Goal: Task Accomplishment & Management: Use online tool/utility

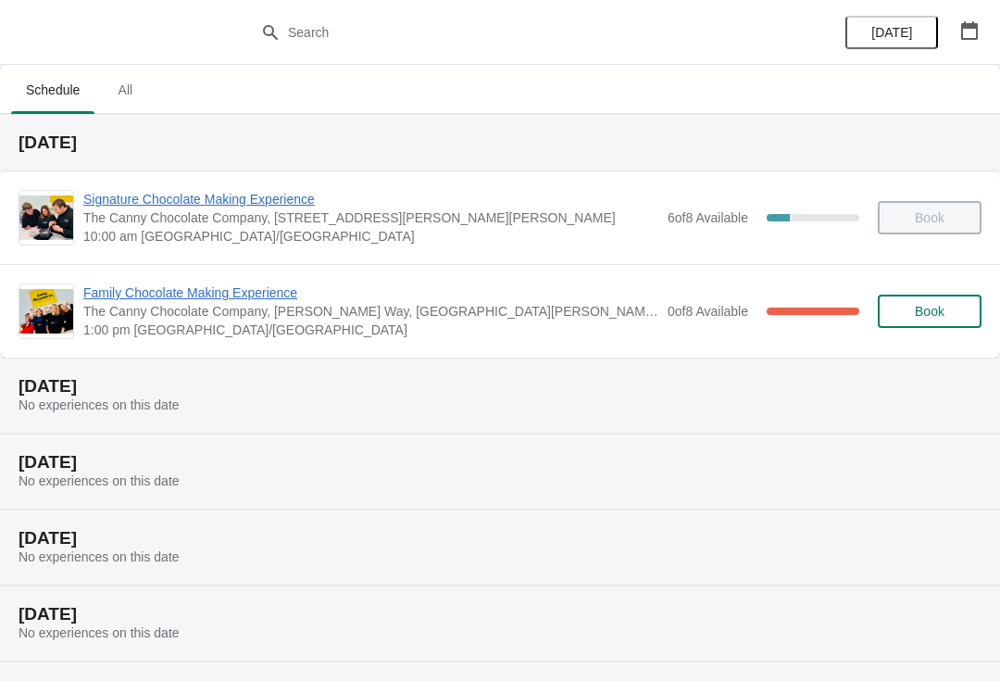
click at [206, 296] on span "Family Chocolate Making Experience" at bounding box center [370, 292] width 575 height 19
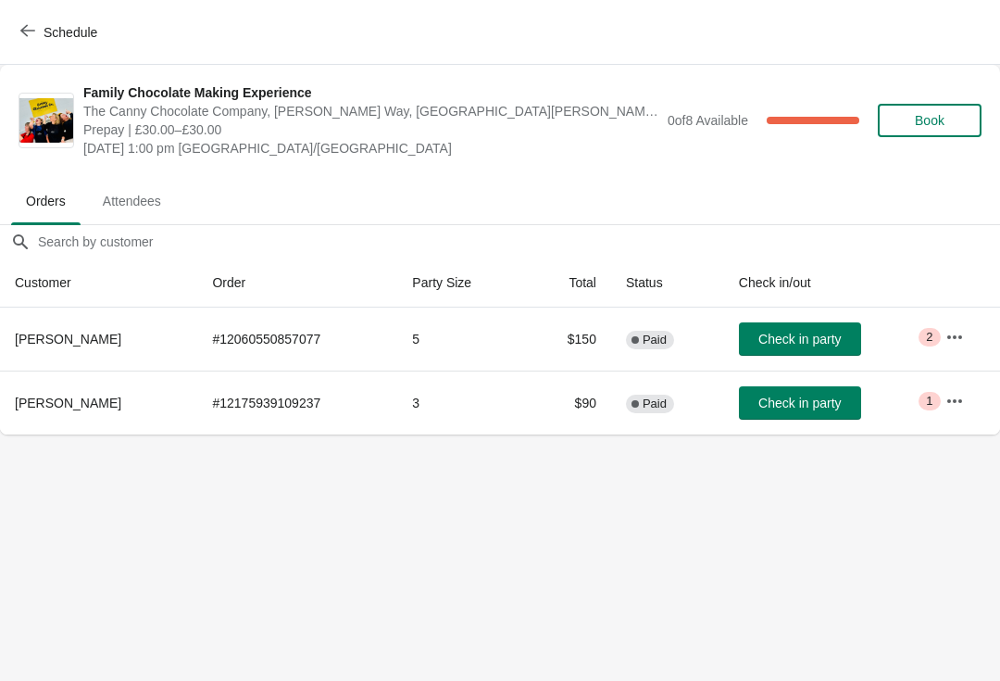
click at [946, 344] on button "button" at bounding box center [954, 336] width 33 height 33
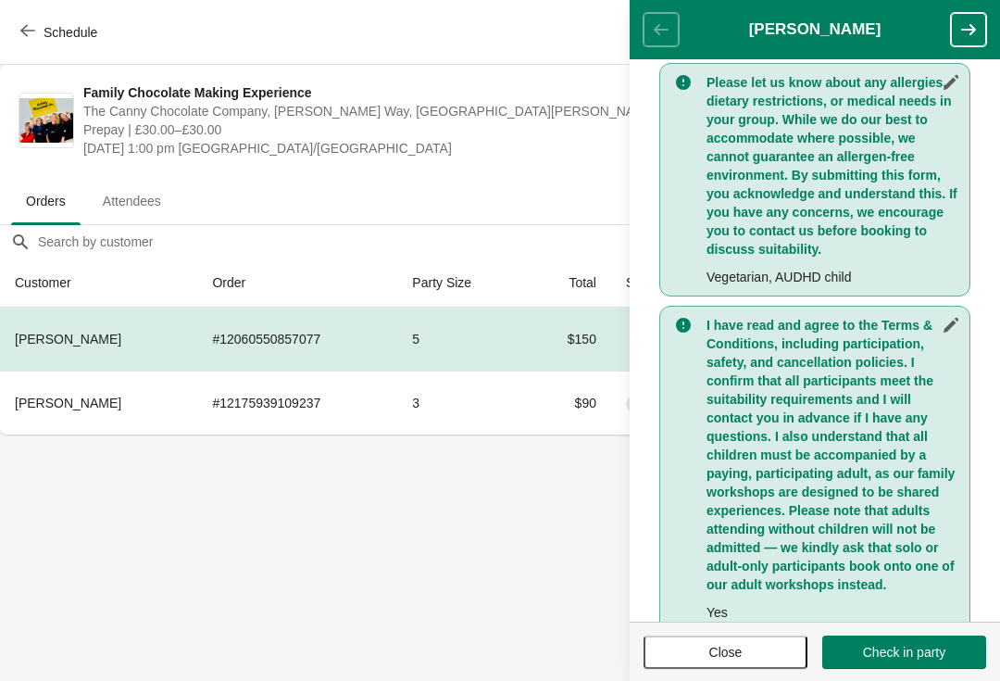
scroll to position [431, 0]
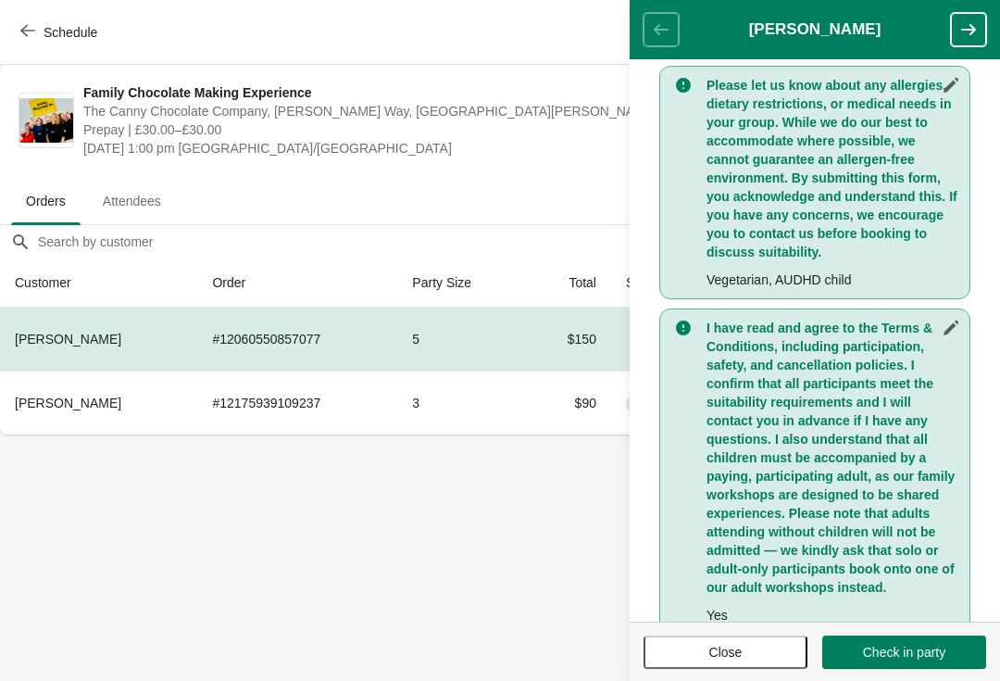
click at [676, 651] on span "Close" at bounding box center [725, 651] width 131 height 15
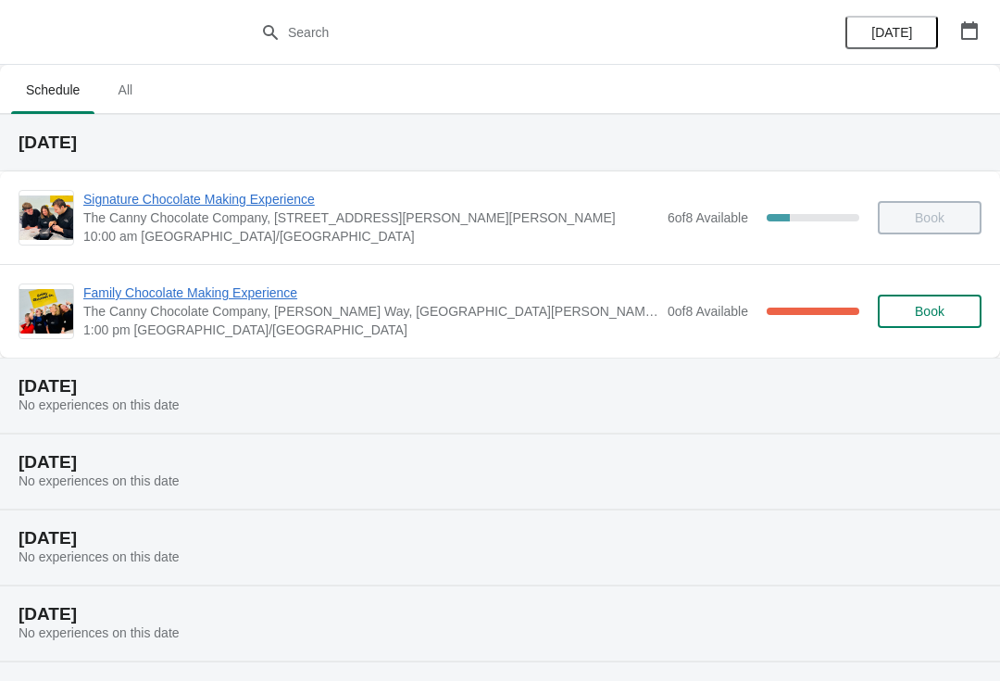
click at [257, 289] on span "Family Chocolate Making Experience" at bounding box center [370, 292] width 575 height 19
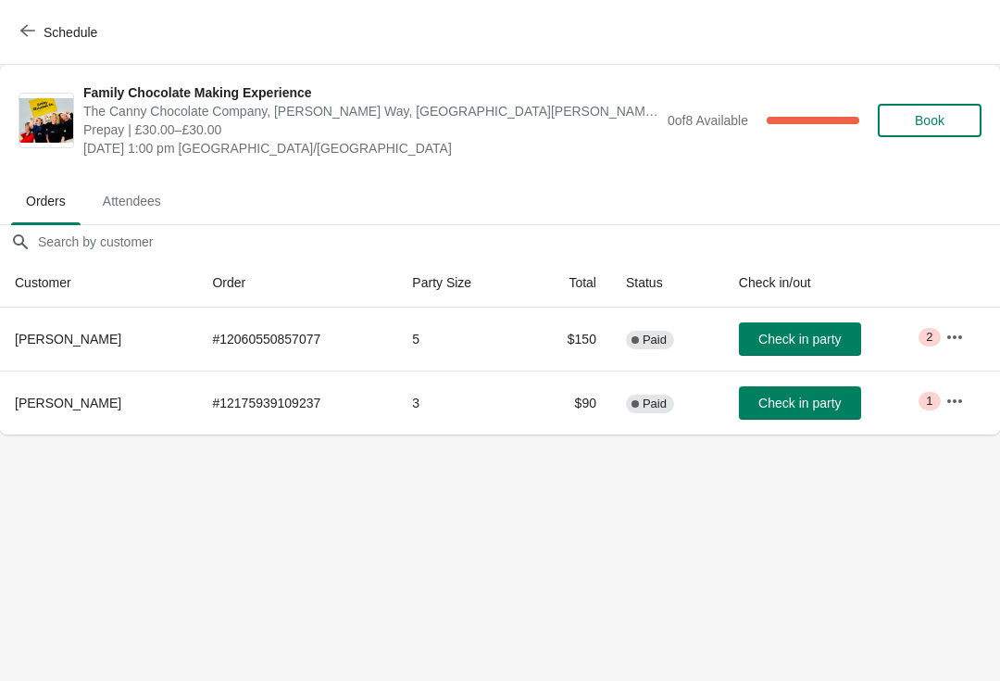
click at [948, 402] on icon "button" at bounding box center [954, 401] width 19 height 19
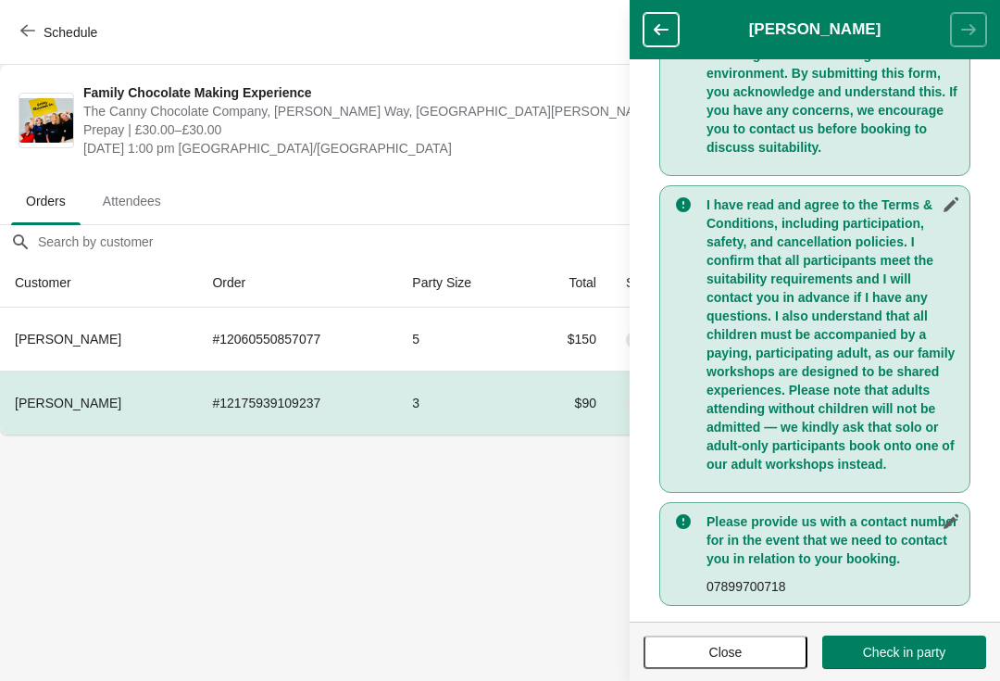
click at [722, 666] on button "Close" at bounding box center [725, 651] width 164 height 33
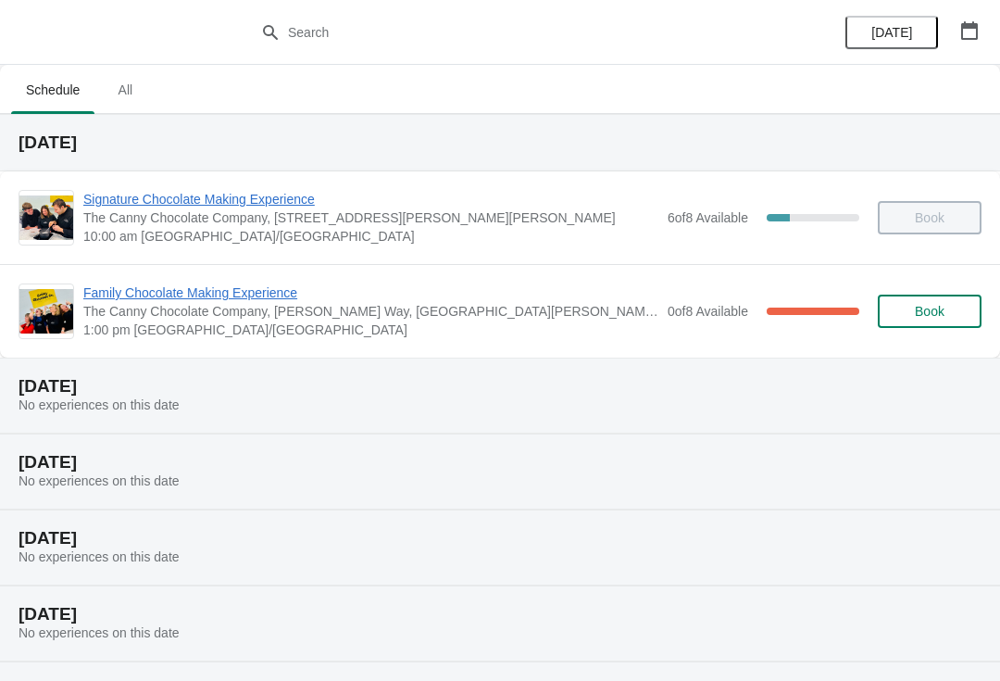
click at [207, 301] on span "Family Chocolate Making Experience" at bounding box center [370, 292] width 575 height 19
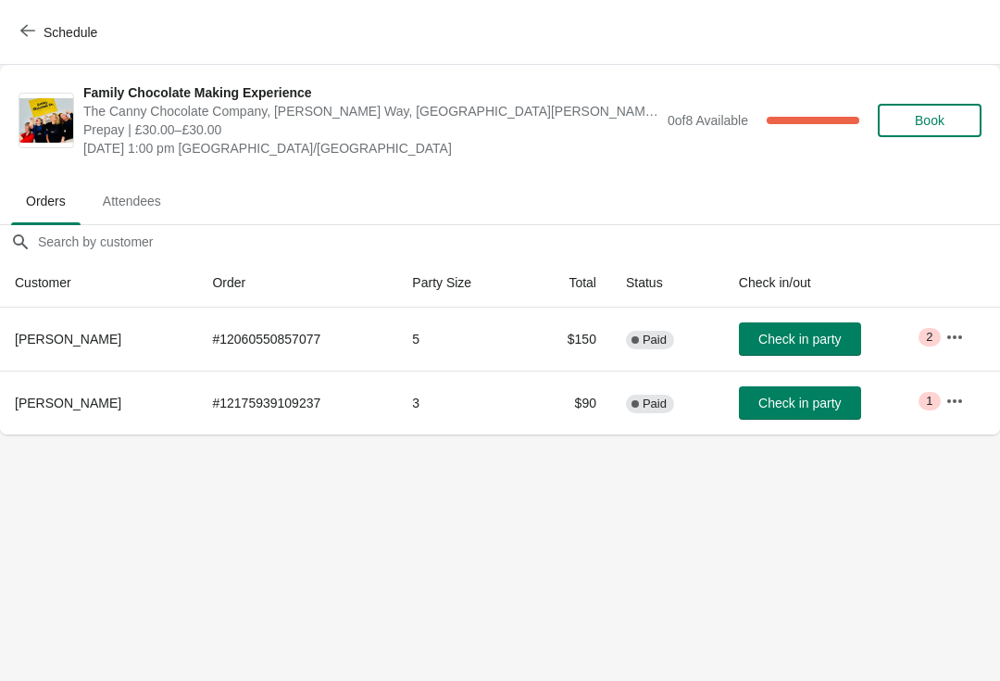
click at [932, 343] on span "2" at bounding box center [929, 337] width 6 height 15
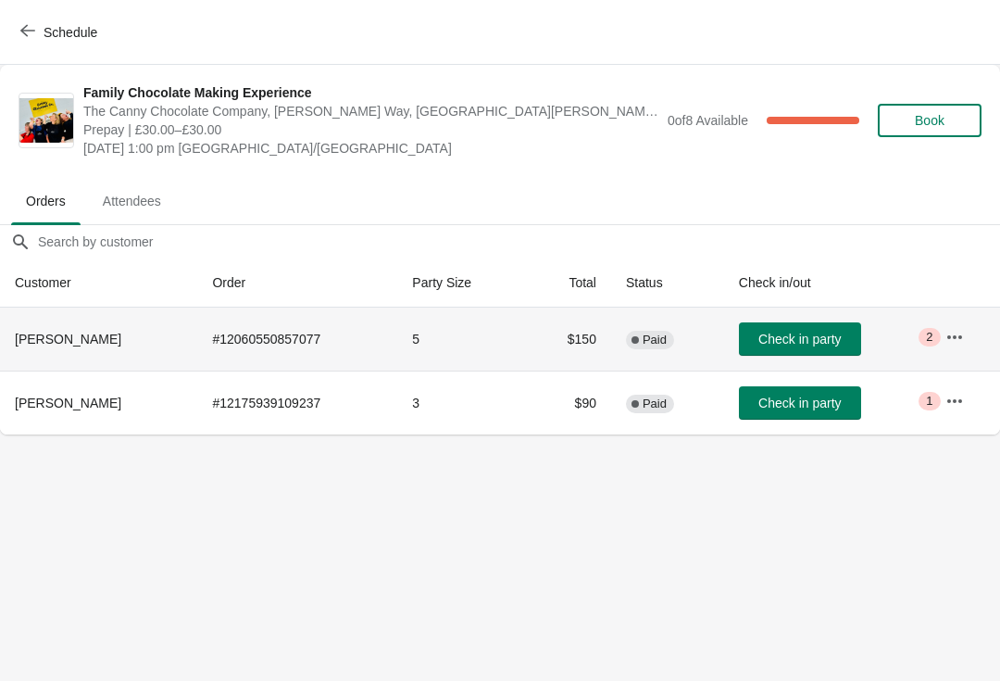
click at [949, 351] on button "button" at bounding box center [954, 336] width 33 height 33
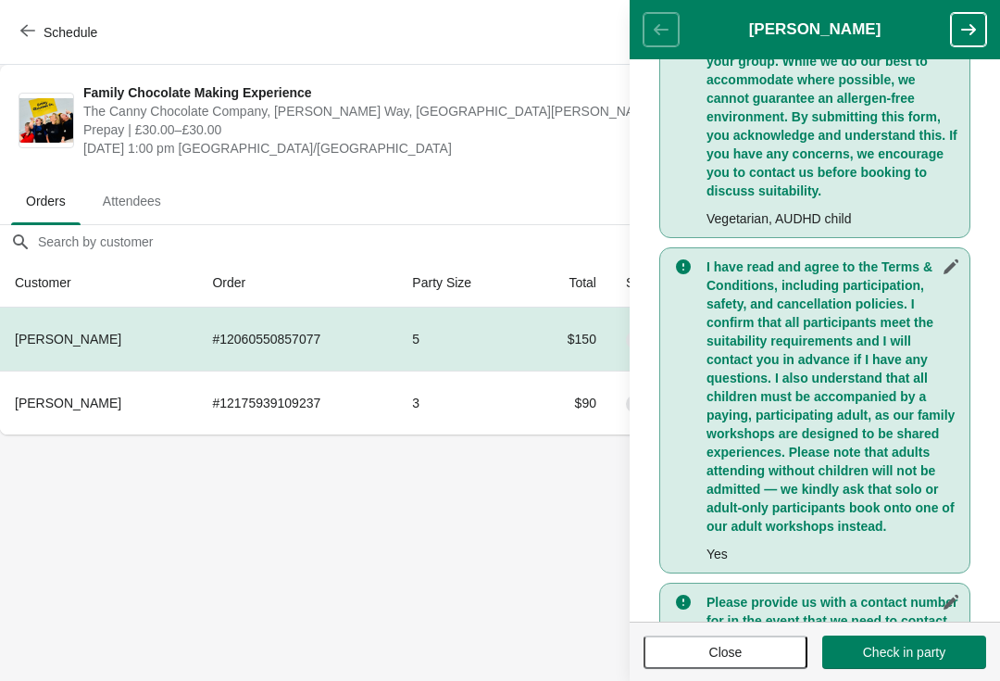
scroll to position [495, 0]
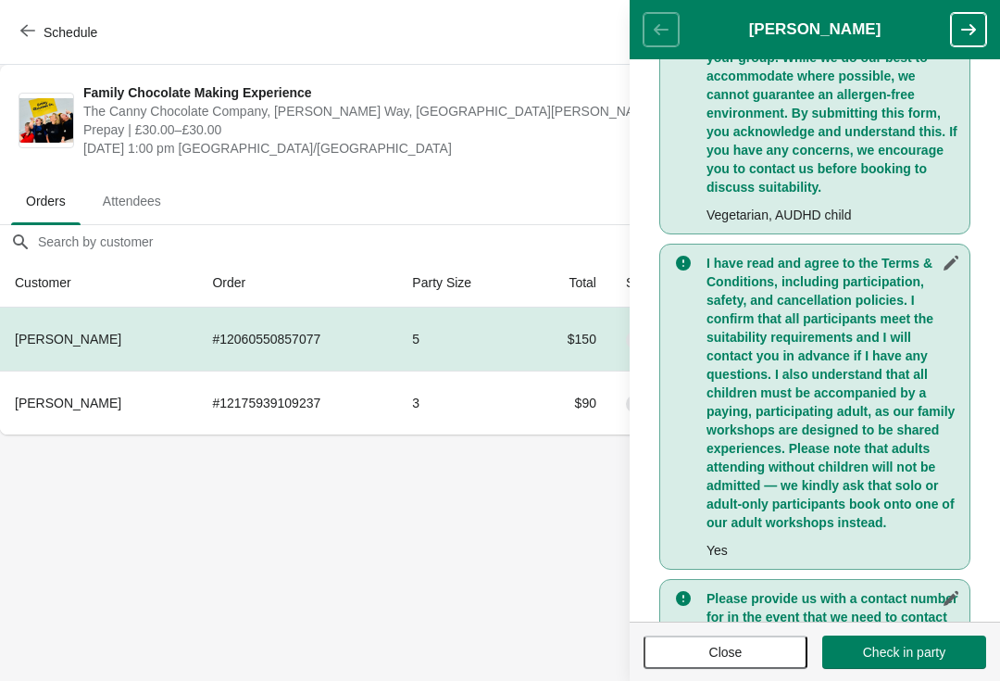
click at [286, 601] on body "Schedule Family Chocolate Making Experience The Canny Chocolate Company, Henry …" at bounding box center [500, 340] width 1000 height 681
click at [181, 631] on body "Schedule Family Chocolate Making Experience The Canny Chocolate Company, Henry …" at bounding box center [500, 340] width 1000 height 681
click at [381, 579] on body "Schedule Family Chocolate Making Experience The Canny Chocolate Company, Henry …" at bounding box center [500, 340] width 1000 height 681
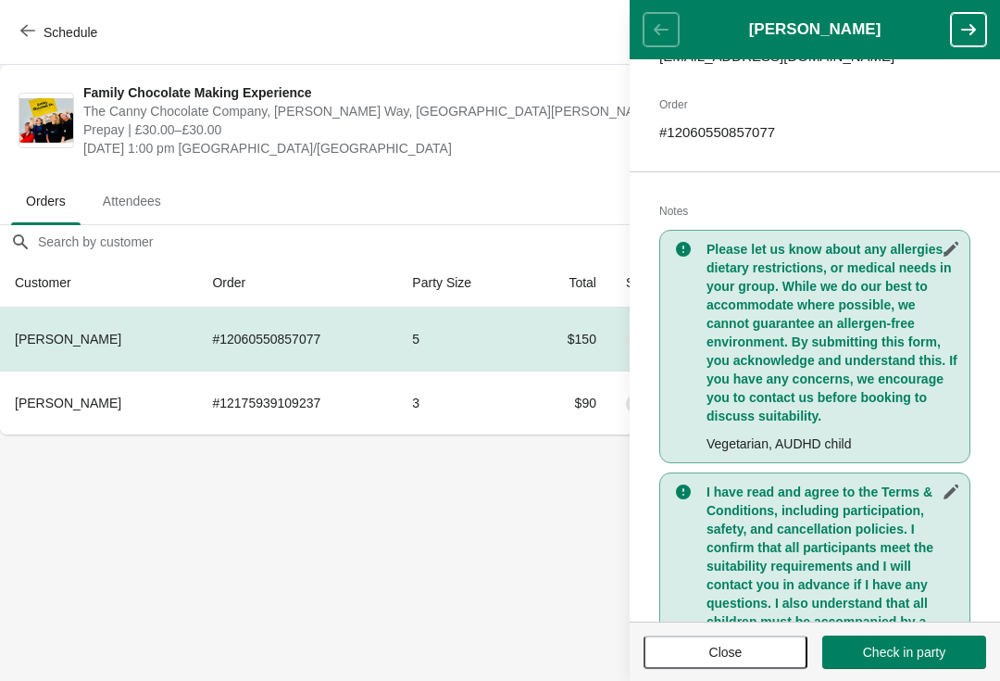
scroll to position [262, 0]
